Goal: Task Accomplishment & Management: Use online tool/utility

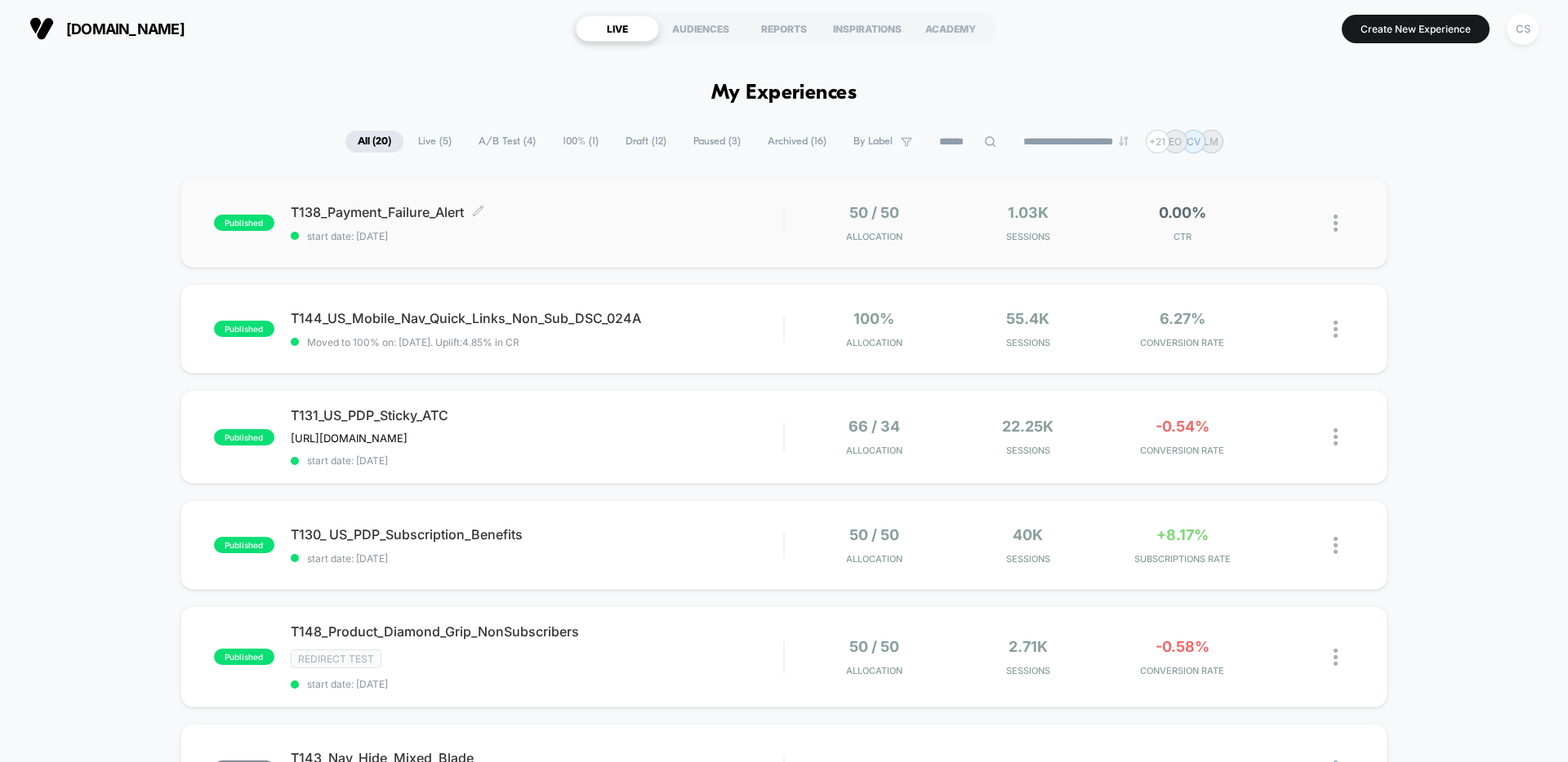
click at [622, 236] on span "start date: [DATE]" at bounding box center [536, 236] width 492 height 12
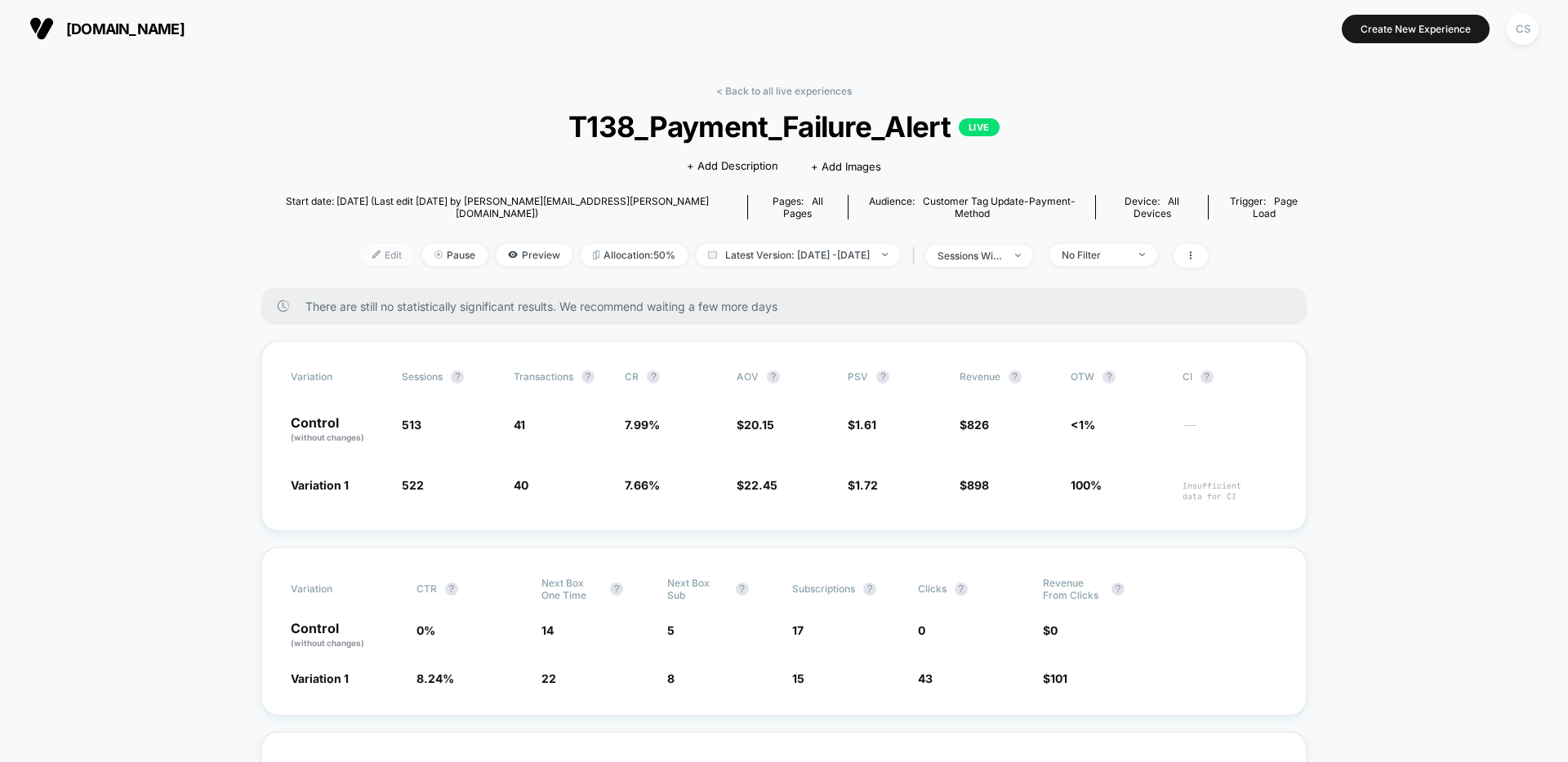
click at [361, 244] on span "Edit" at bounding box center [387, 255] width 54 height 22
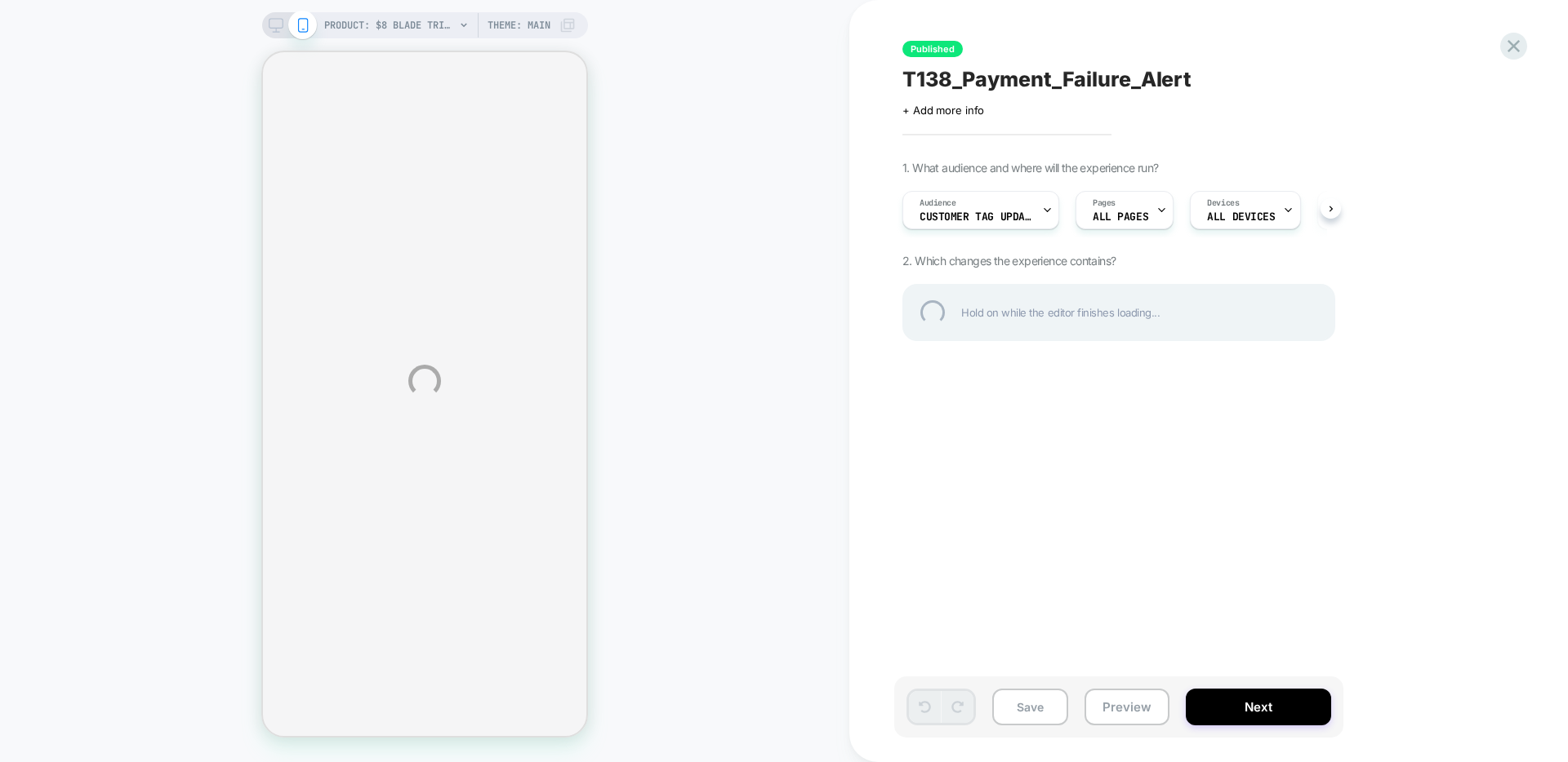
click at [1018, 216] on div "PRODUCT: $8 Blade Trial Set [mixed starter] PRODUCT: $8 Blade Trial Set [mixed …" at bounding box center [784, 381] width 1568 height 762
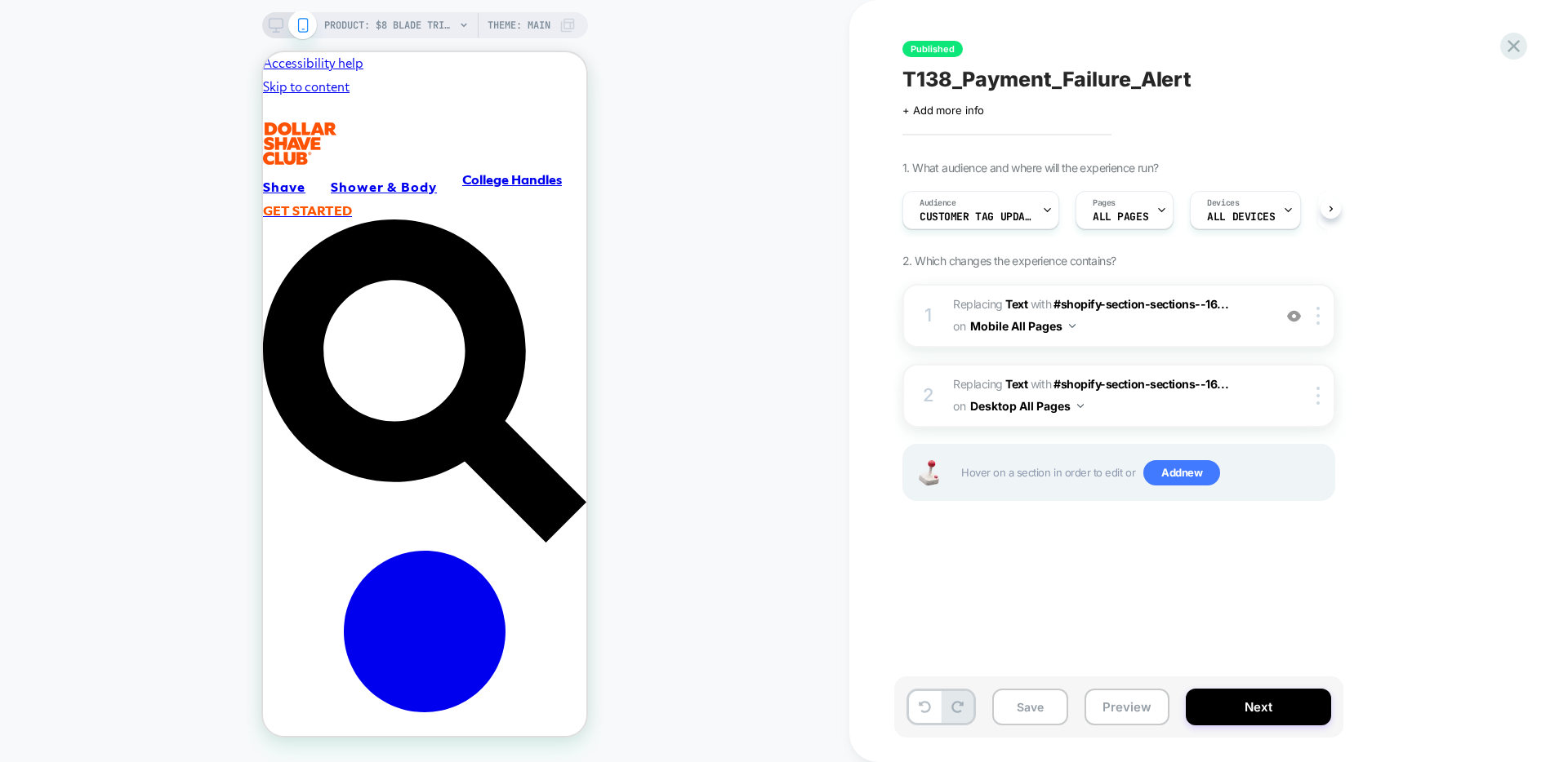
scroll to position [0, 1]
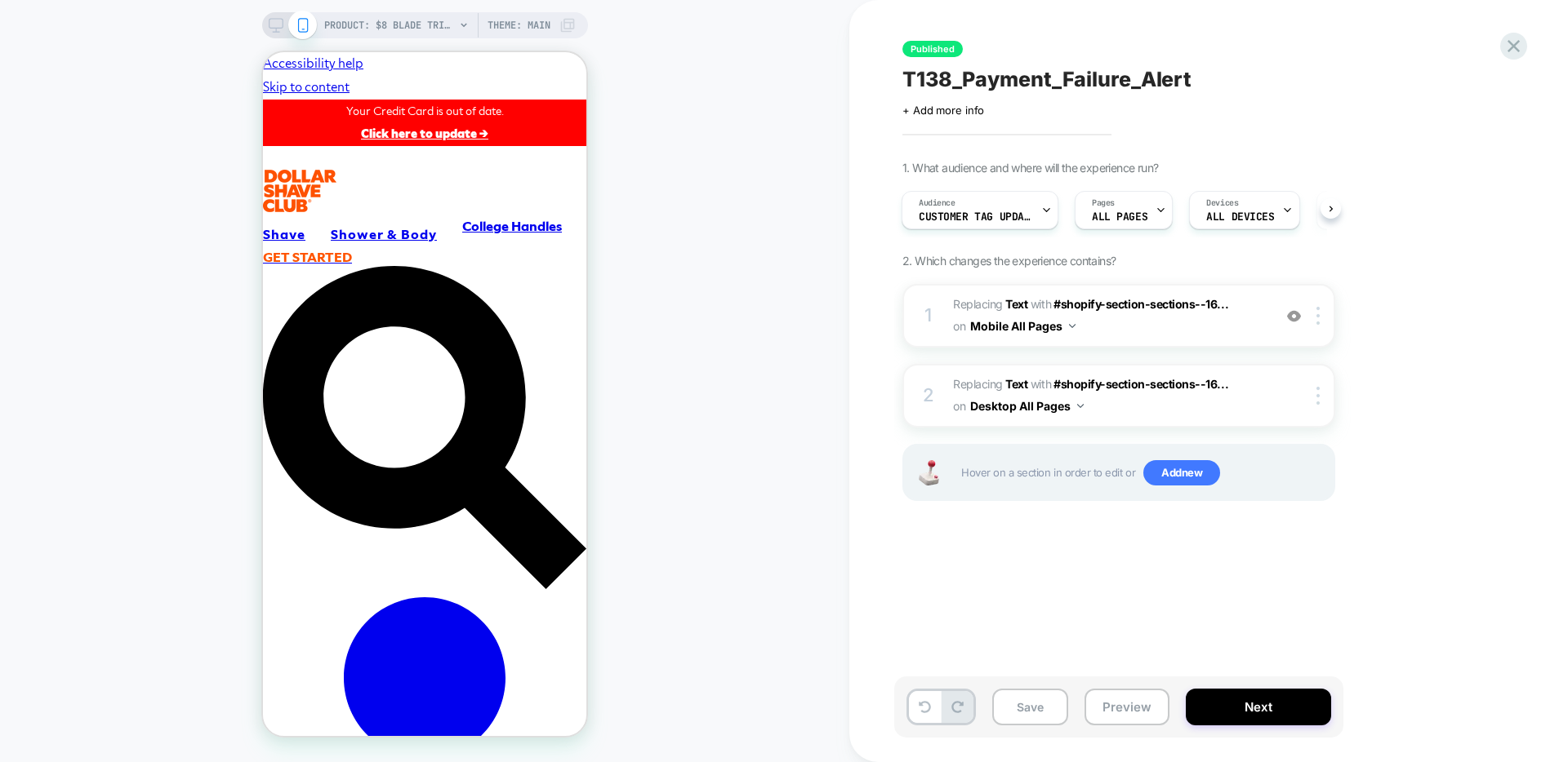
click at [1036, 209] on div "Audience Customer Tag Update-payment-method" at bounding box center [975, 210] width 147 height 36
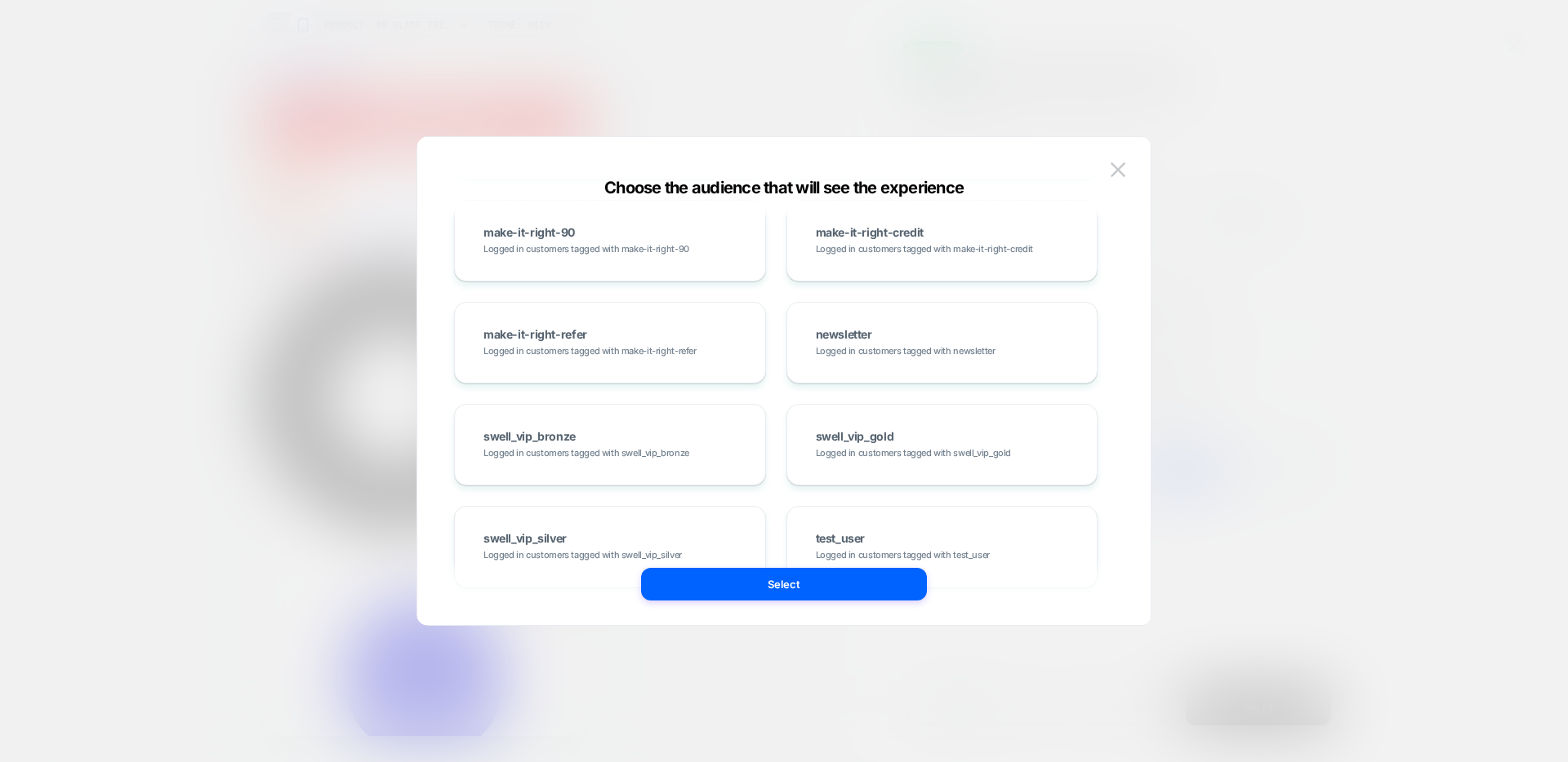
scroll to position [2896, 0]
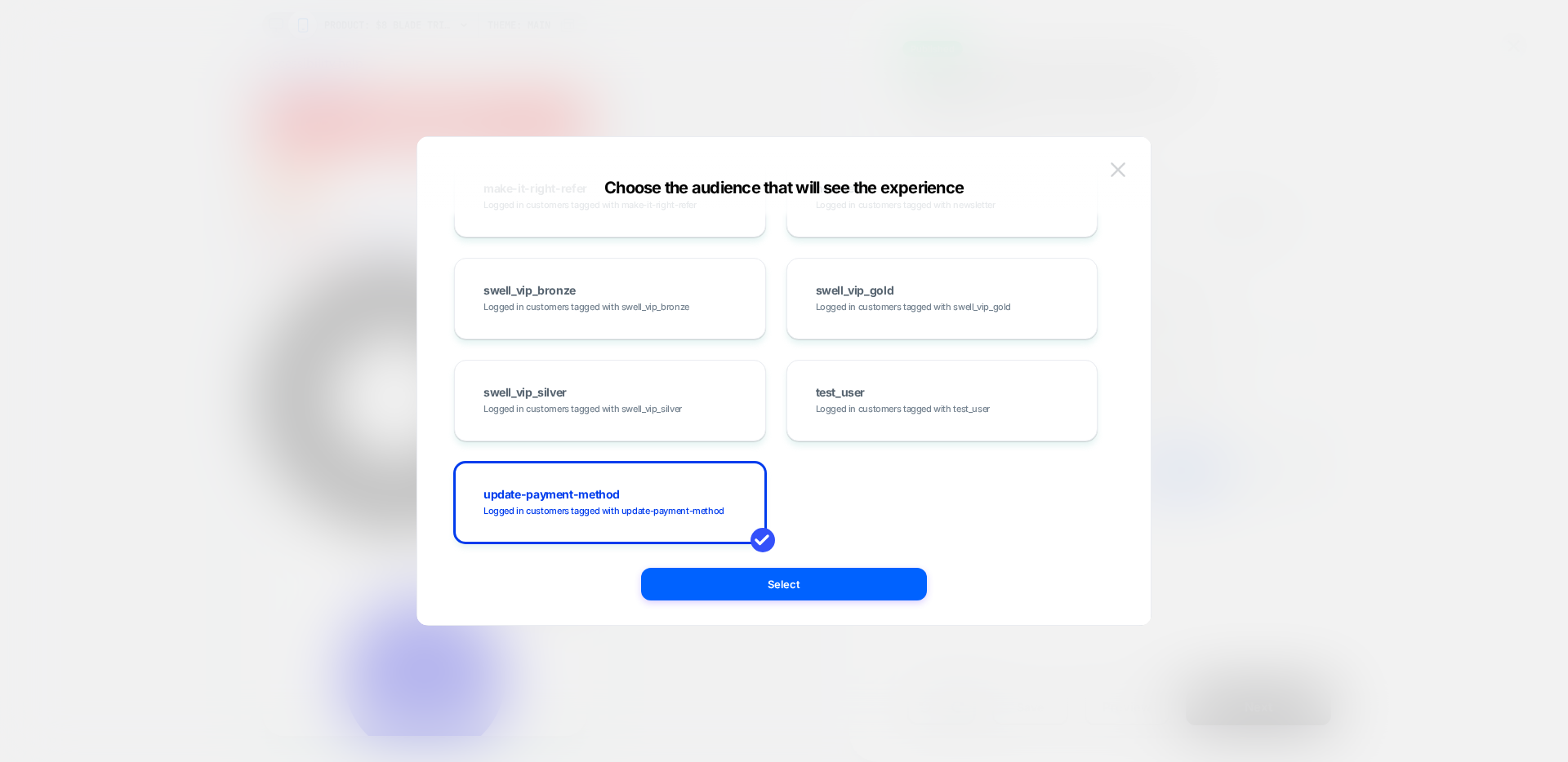
click at [1121, 168] on img at bounding box center [1117, 169] width 14 height 13
click at [1121, 168] on span "1. What audience and where will the experience run?" at bounding box center [1030, 168] width 256 height 13
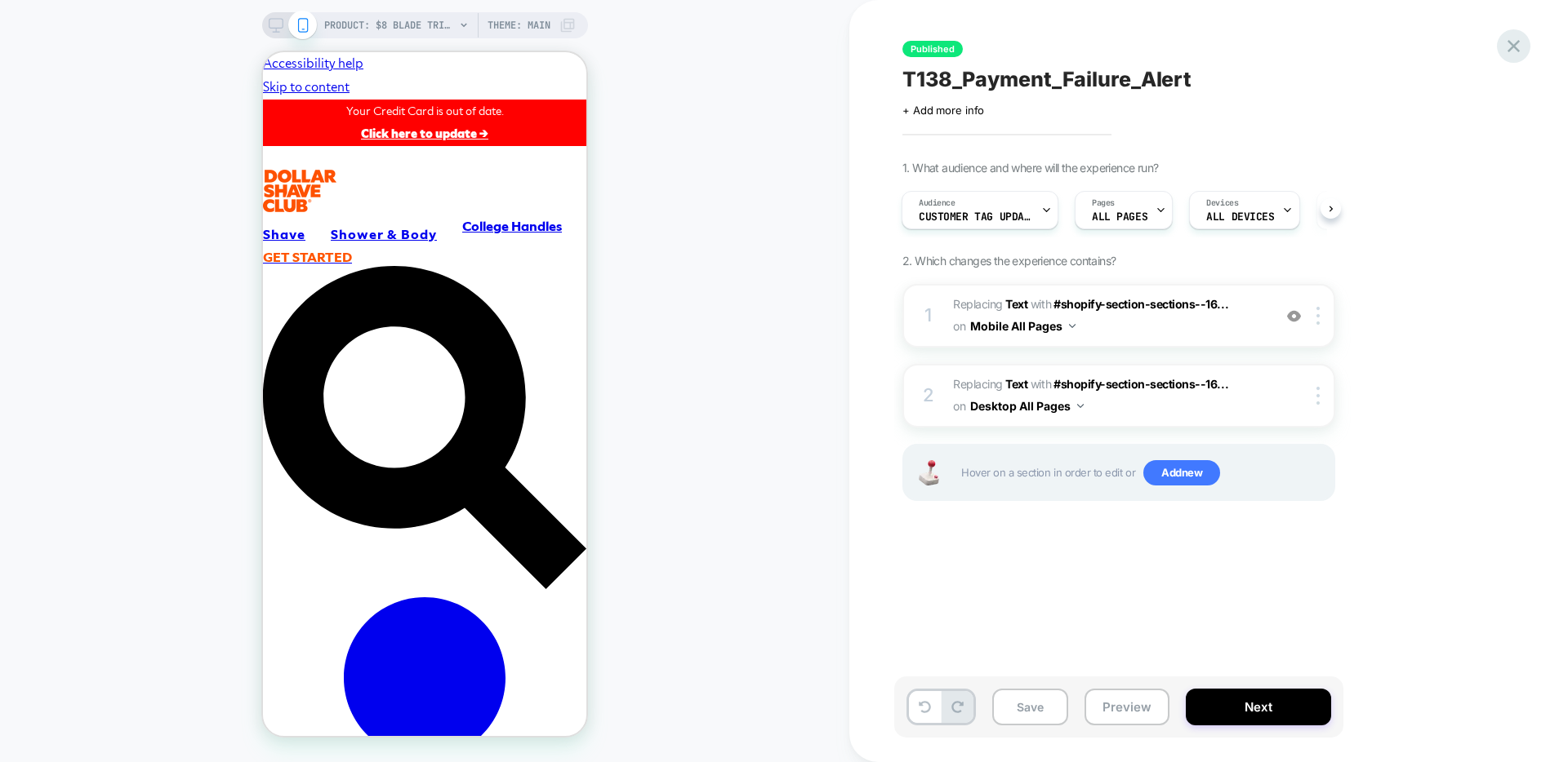
click at [1520, 45] on icon at bounding box center [1513, 46] width 22 height 22
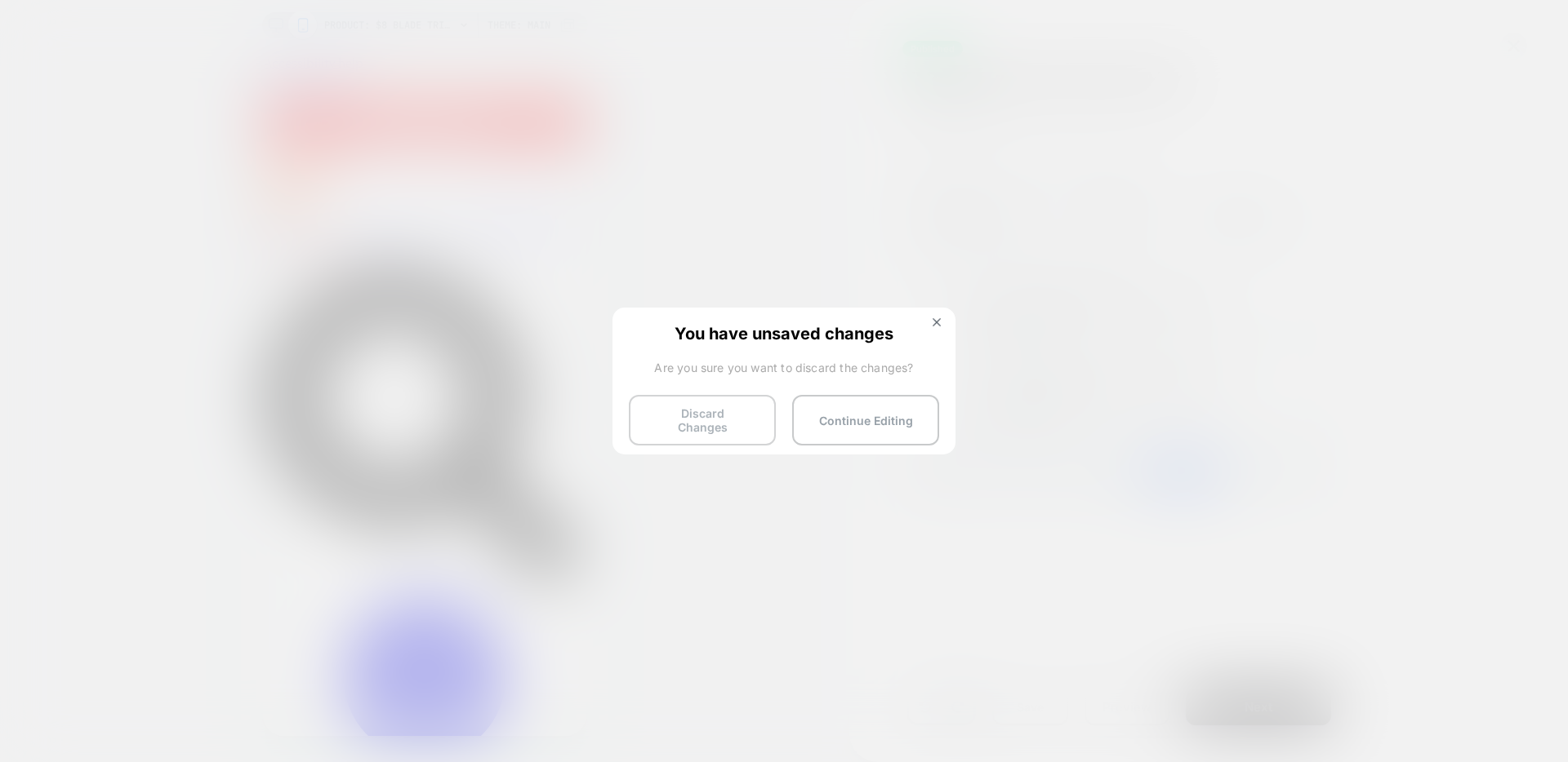
click at [741, 415] on button "Discard Changes" at bounding box center [702, 420] width 147 height 51
